Goal: Task Accomplishment & Management: Use online tool/utility

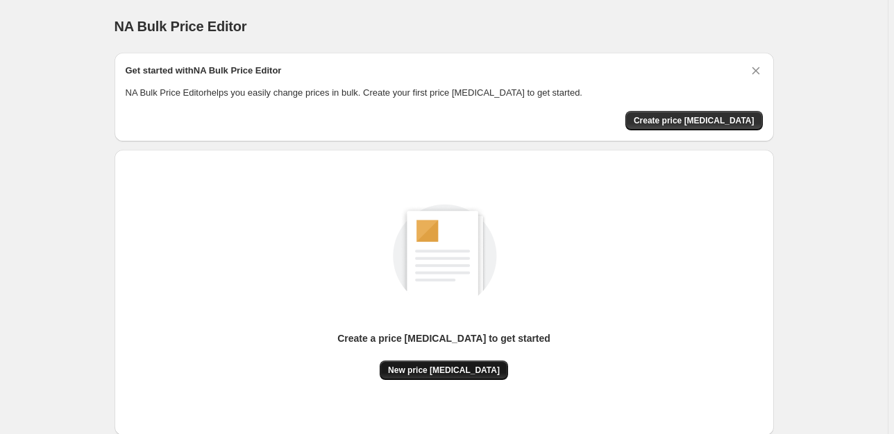
click at [470, 370] on span "New price change job" at bounding box center [444, 370] width 112 height 11
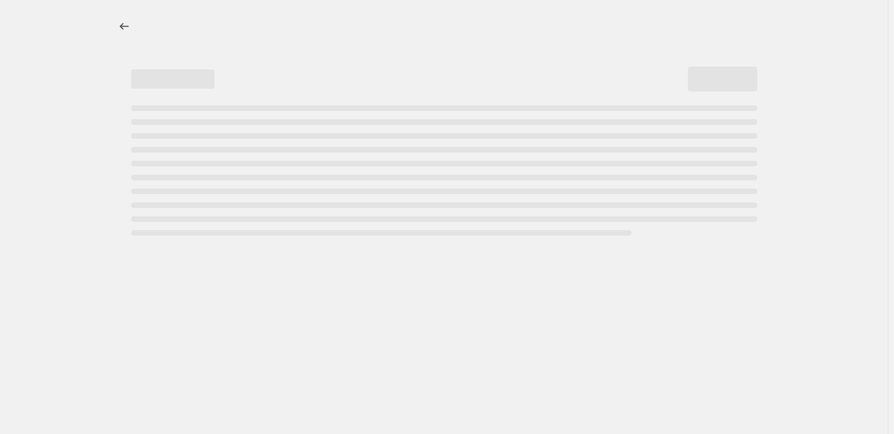
select select "percentage"
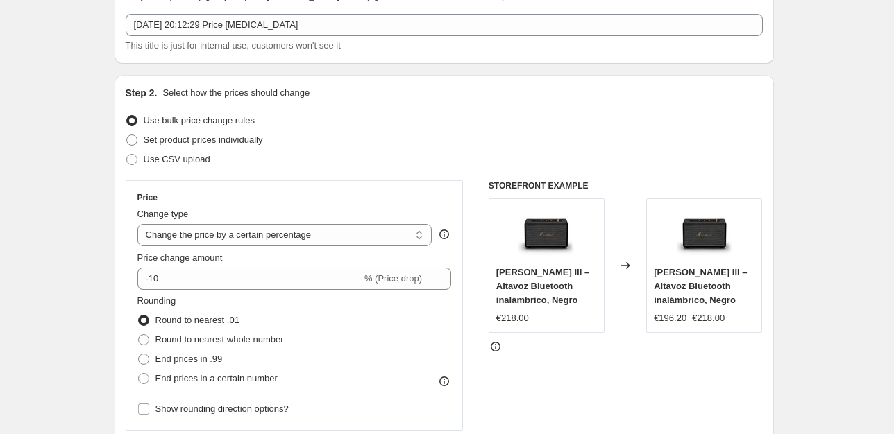
scroll to position [77, 0]
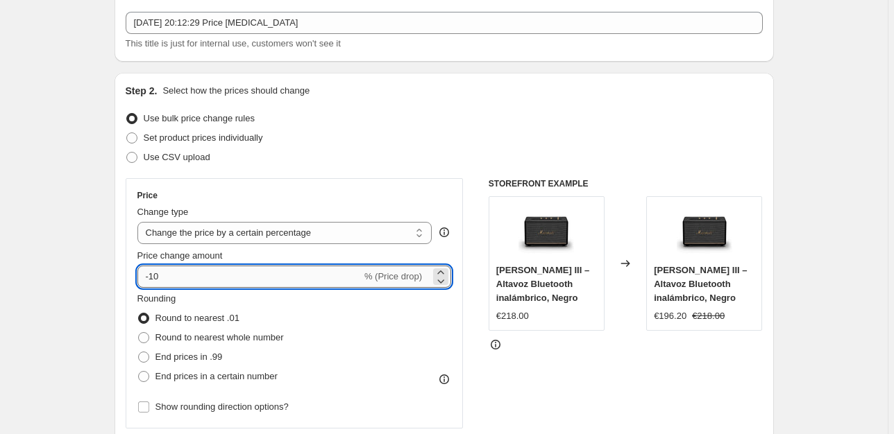
click at [257, 266] on input "-10" at bounding box center [249, 277] width 224 height 22
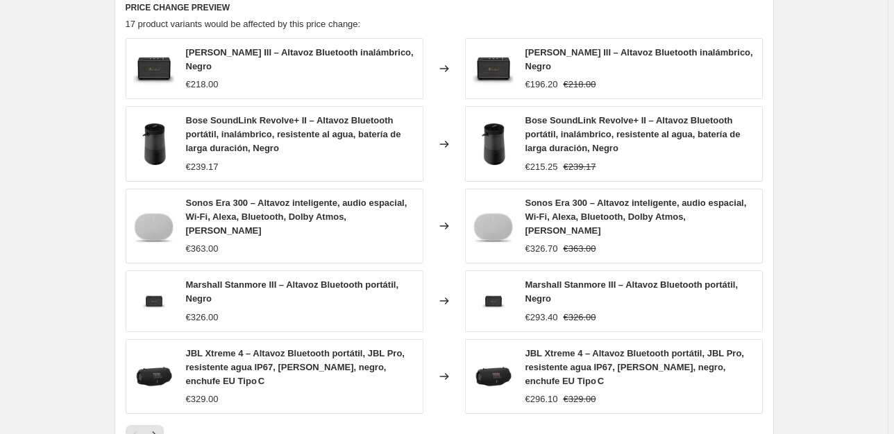
scroll to position [987, 0]
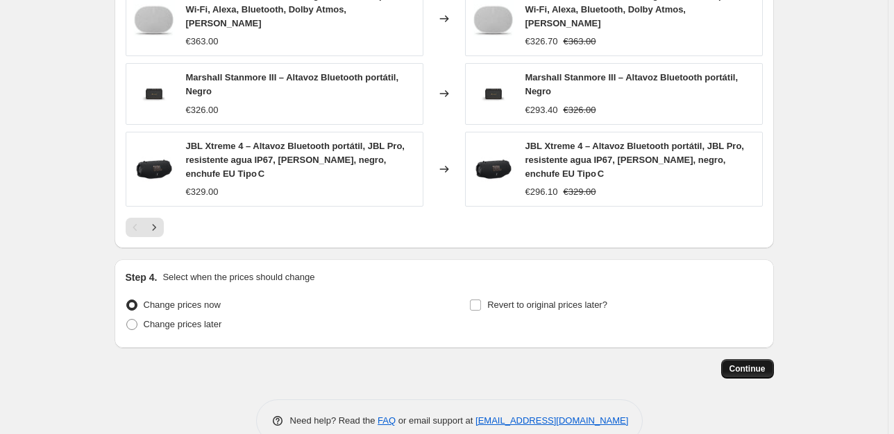
type input "-25"
click at [742, 364] on span "Continue" at bounding box center [747, 369] width 36 height 11
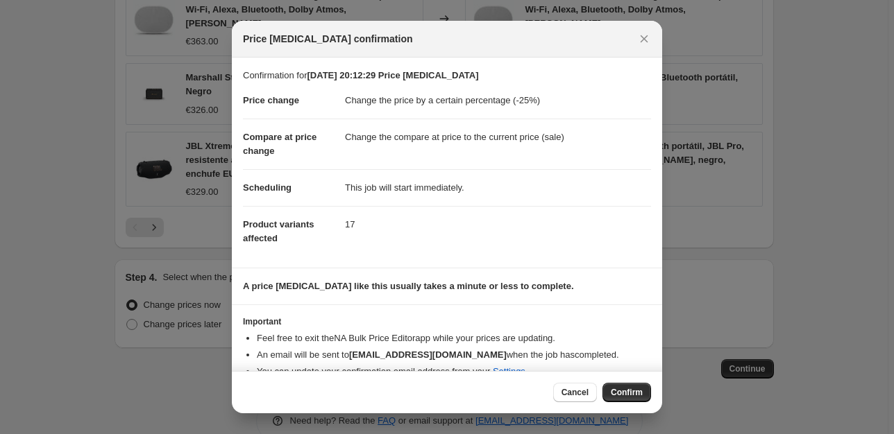
scroll to position [22, 0]
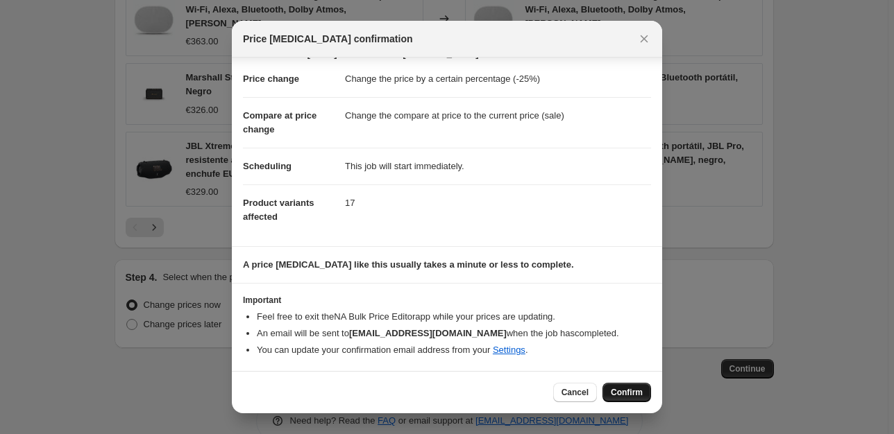
click at [622, 391] on span "Confirm" at bounding box center [626, 392] width 32 height 11
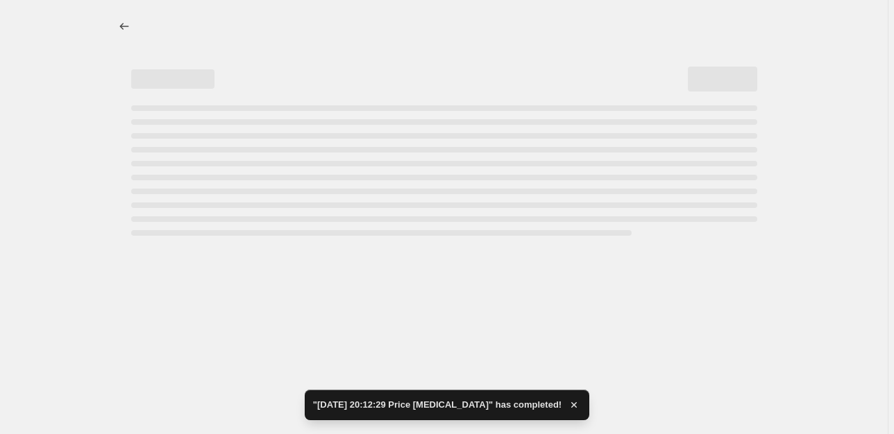
select select "percentage"
